Goal: Information Seeking & Learning: Learn about a topic

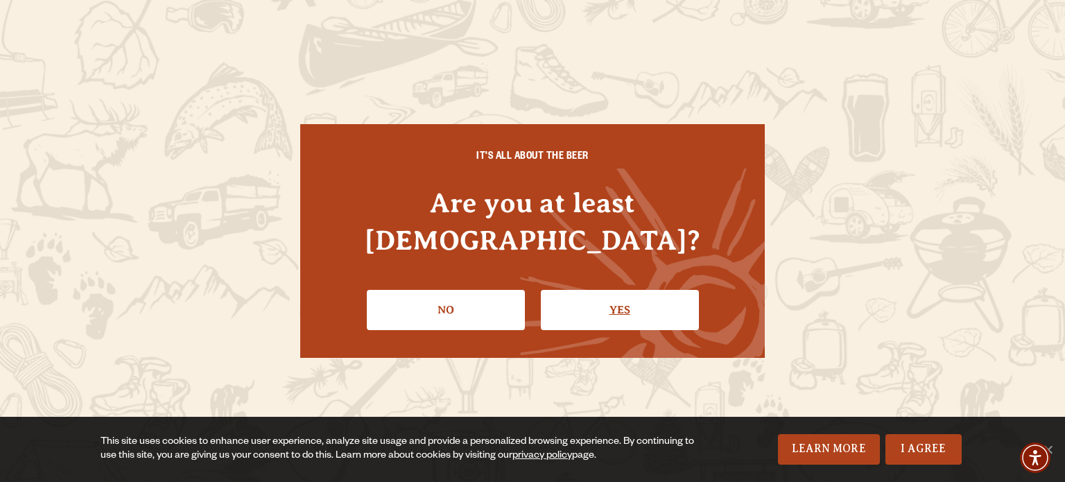
click at [598, 290] on link "Yes" at bounding box center [620, 310] width 158 height 40
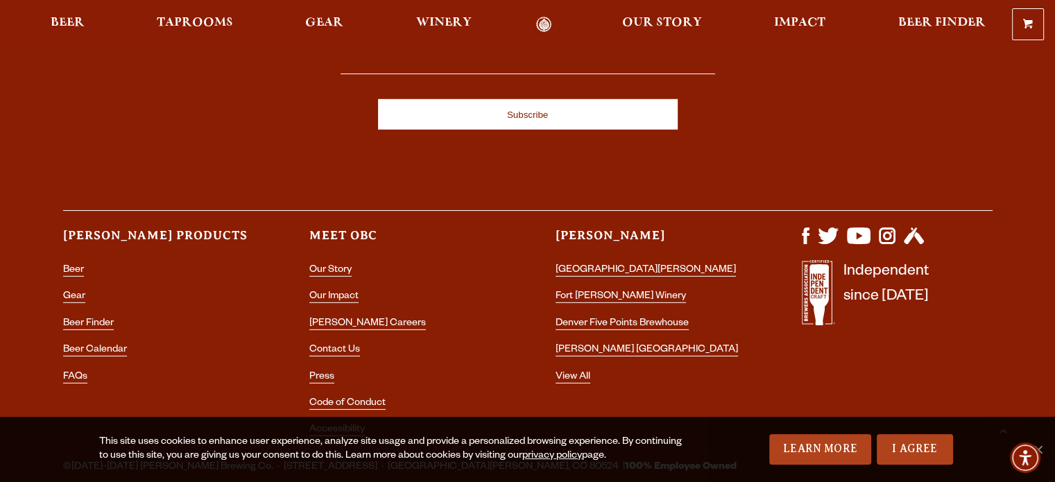
scroll to position [4139, 0]
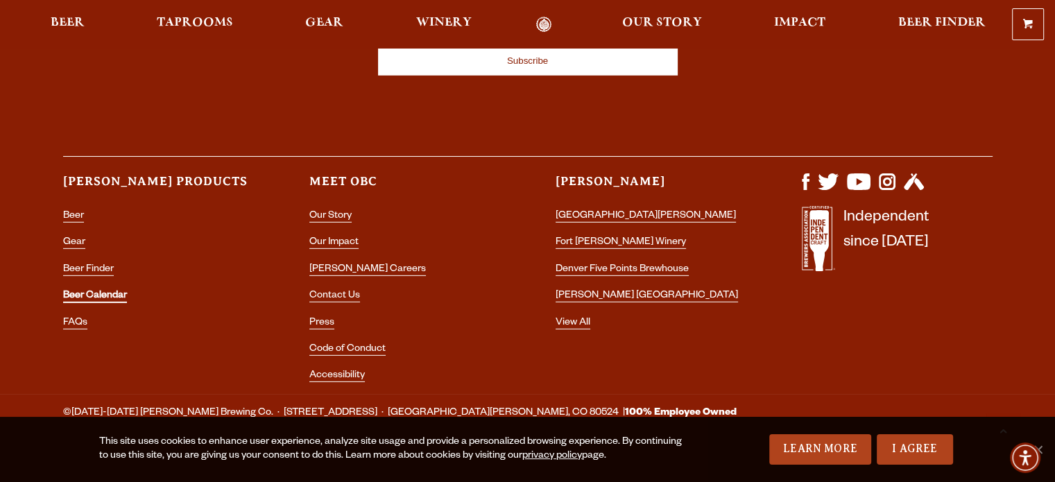
click at [126, 291] on link "Beer Calendar" at bounding box center [95, 297] width 64 height 12
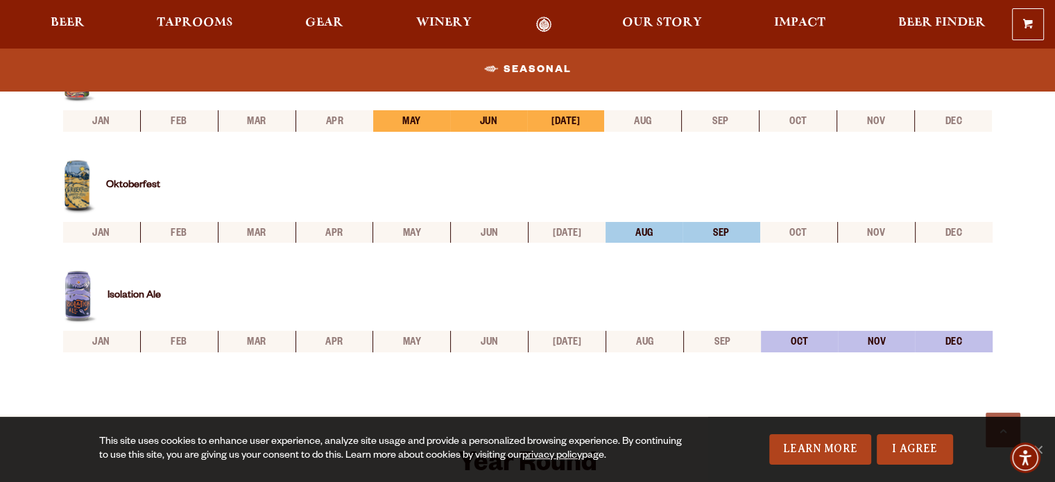
scroll to position [485, 0]
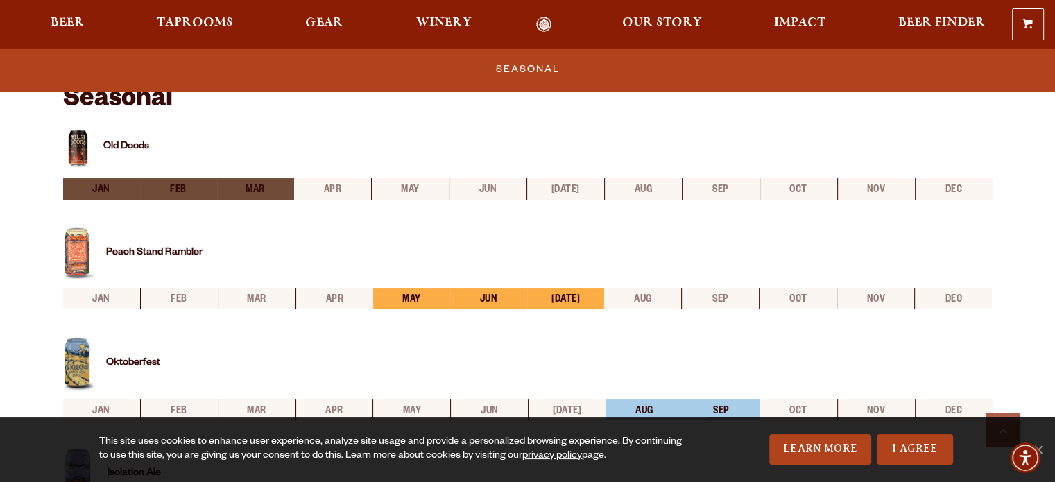
click at [123, 248] on link "Peach Stand Rambler" at bounding box center [154, 253] width 96 height 11
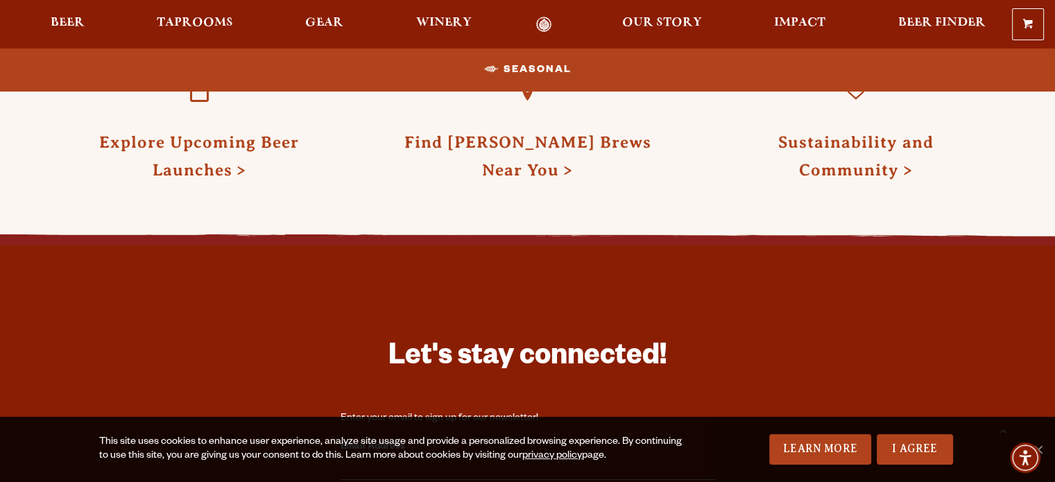
scroll to position [2064, 0]
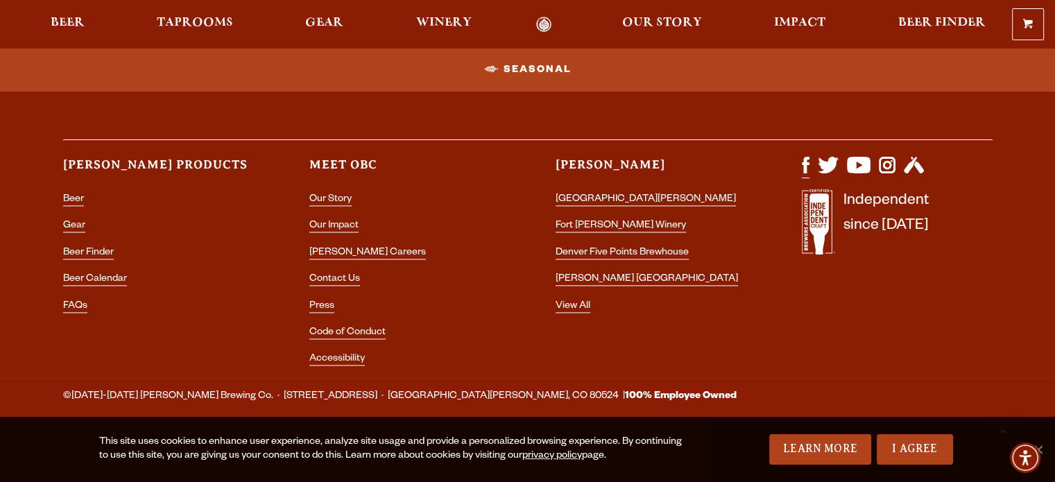
click at [804, 164] on img "Visit us on Facebook" at bounding box center [806, 165] width 8 height 17
